Goal: Information Seeking & Learning: Learn about a topic

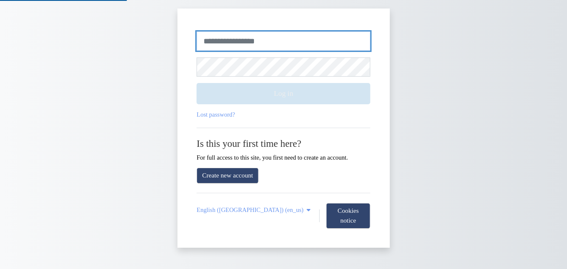
type input "**********"
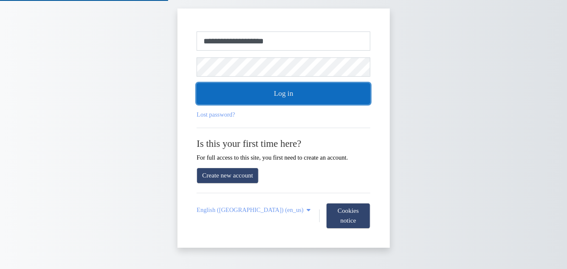
click at [300, 96] on button "Log in" at bounding box center [284, 93] width 174 height 21
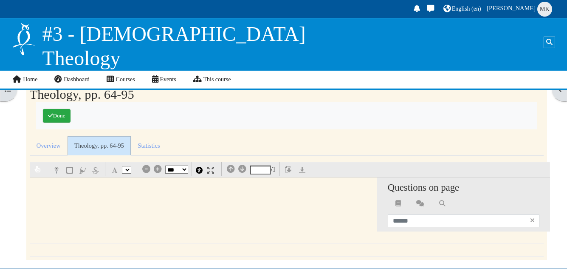
scroll to position [103, 0]
select select "*"
select select "**"
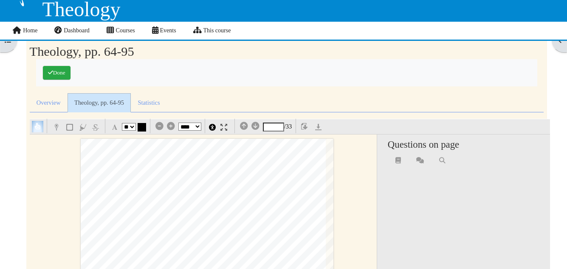
scroll to position [107, 0]
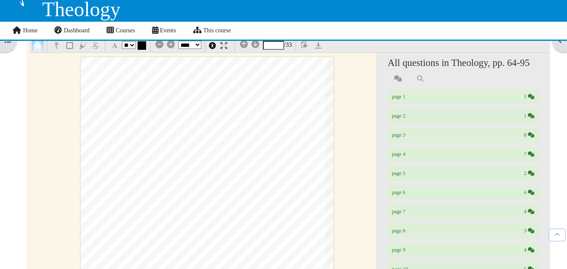
click at [196, 41] on select "*** *** **** **** **** ****" at bounding box center [189, 45] width 23 height 8
select select "***"
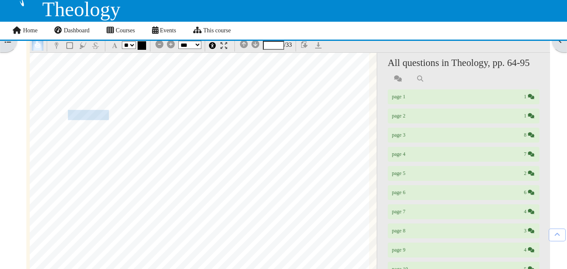
type input "*"
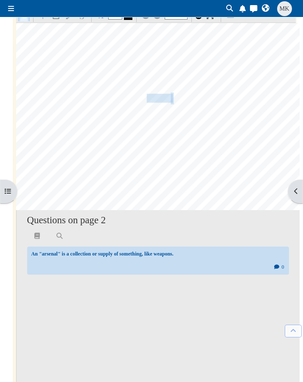
scroll to position [772, 60]
click at [296, 191] on button "Open block drawer" at bounding box center [294, 192] width 20 height 24
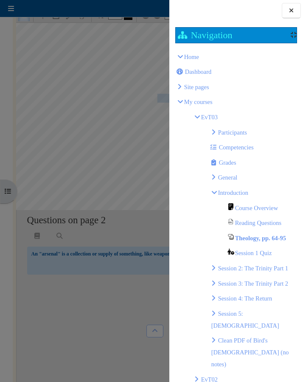
click at [117, 268] on div at bounding box center [151, 191] width 303 height 382
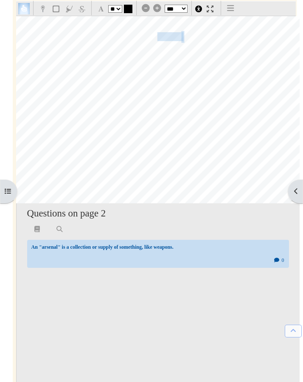
scroll to position [104, 0]
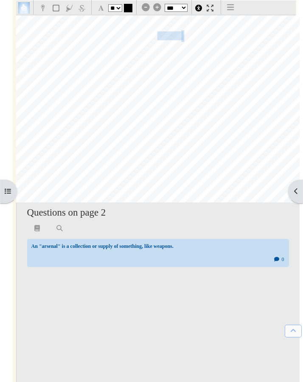
drag, startPoint x: 138, startPoint y: 201, endPoint x: 139, endPoint y: 289, distance: 87.9
click at [139, 268] on div "64 Prolegomena Emmerson IV of Make Jesus Great Again Baptist Church in Phoenix,…" at bounding box center [158, 202] width 284 height 375
click at [162, 216] on h4 "Questions on page 2" at bounding box center [158, 212] width 263 height 11
click at [290, 268] on div at bounding box center [293, 331] width 17 height 13
click at [293, 268] on icon at bounding box center [294, 331] width 6 height 7
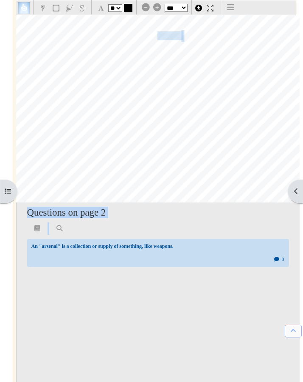
drag, startPoint x: 24, startPoint y: 203, endPoint x: 31, endPoint y: 252, distance: 50.2
click at [31, 251] on div "Questions on page 2 An "arsenal" is a collection or supply of something, like w…" at bounding box center [158, 296] width 284 height 187
click at [10, 266] on div "Theology, pp. 64-95 Completion requirements Done Overview Questions Answers My …" at bounding box center [154, 169] width 297 height 500
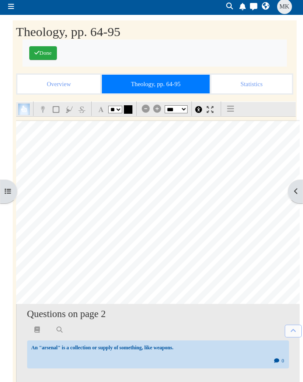
scroll to position [0, 0]
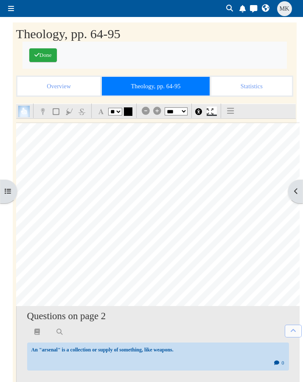
click at [212, 114] on img at bounding box center [210, 111] width 7 height 7
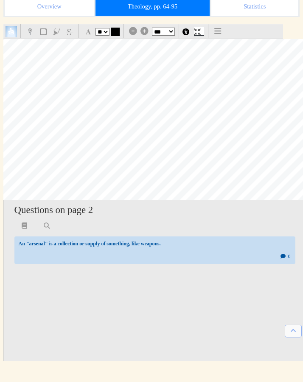
scroll to position [78, 60]
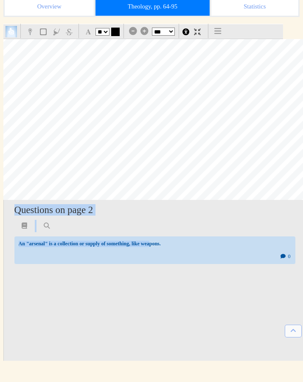
drag, startPoint x: 147, startPoint y: 200, endPoint x: 149, endPoint y: 245, distance: 45.1
click at [149, 244] on div "Questions on page 2 An "arsenal" is a collection or supply of something, like w…" at bounding box center [154, 280] width 303 height 161
click at [126, 222] on div at bounding box center [155, 226] width 282 height 12
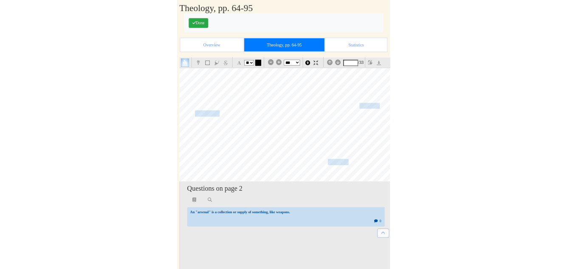
scroll to position [2946, 11]
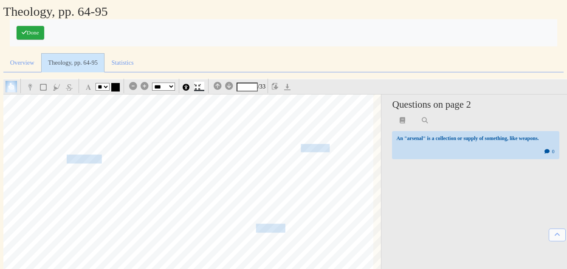
click at [203, 85] on link at bounding box center [199, 86] width 10 height 7
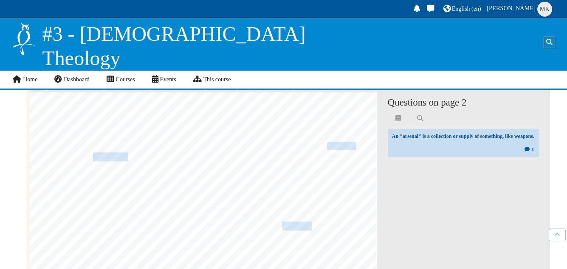
scroll to position [0, 0]
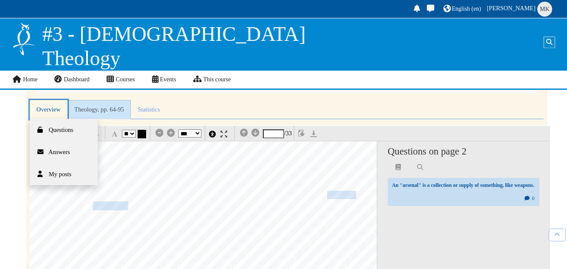
click at [48, 111] on link "Overview" at bounding box center [49, 109] width 38 height 19
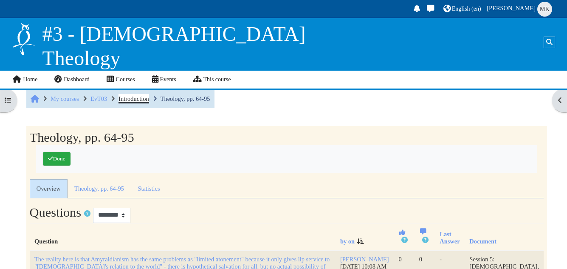
click at [127, 98] on span "Introduction" at bounding box center [134, 98] width 30 height 7
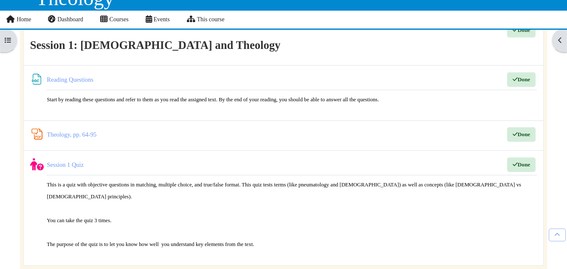
scroll to position [411, 0]
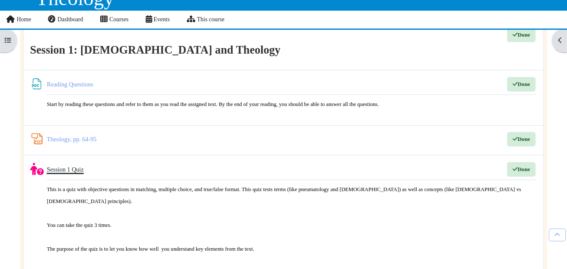
click at [64, 168] on link "Session 1 Quiz" at bounding box center [65, 169] width 37 height 7
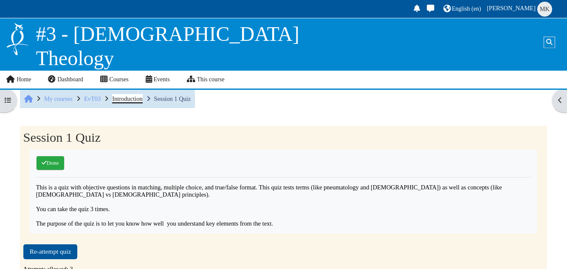
click at [126, 100] on span "Introduction" at bounding box center [127, 98] width 30 height 7
